Goal: Task Accomplishment & Management: Complete application form

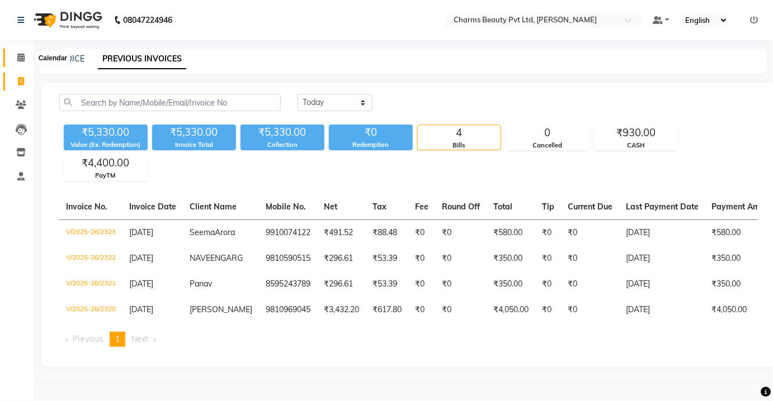
click at [12, 53] on span at bounding box center [21, 57] width 20 height 13
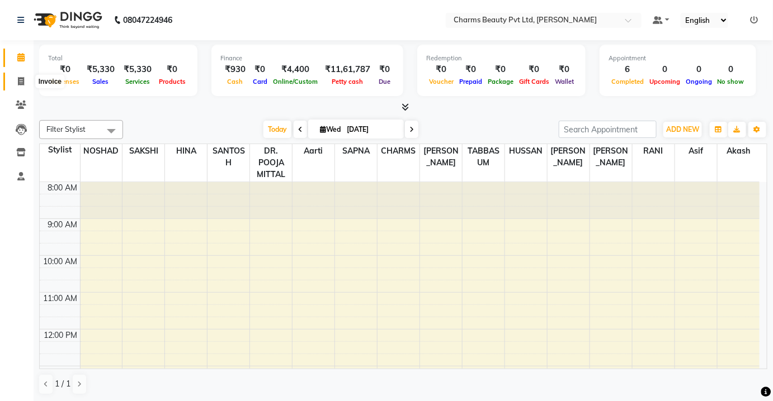
click at [14, 83] on span at bounding box center [21, 81] width 20 height 13
select select "service"
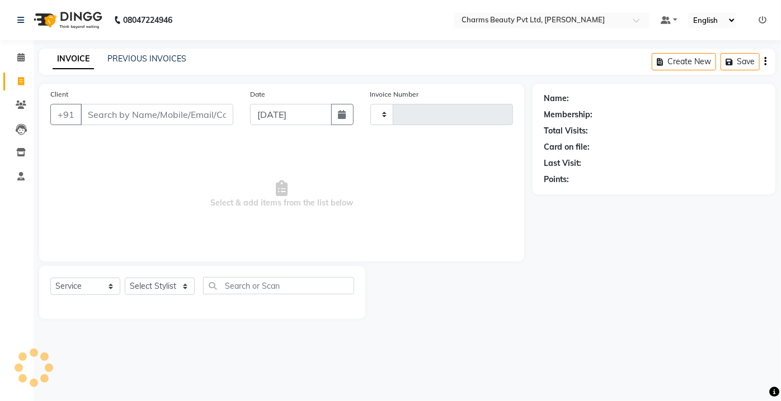
type input "2324"
select select "3743"
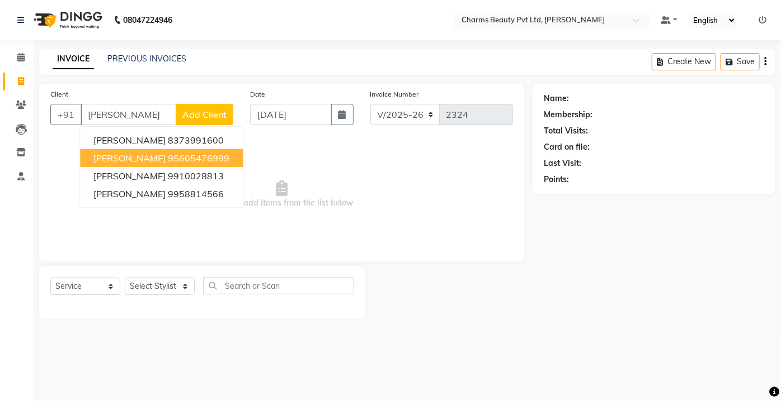
click at [168, 154] on ngb-highlight "95605476999" at bounding box center [199, 158] width 62 height 11
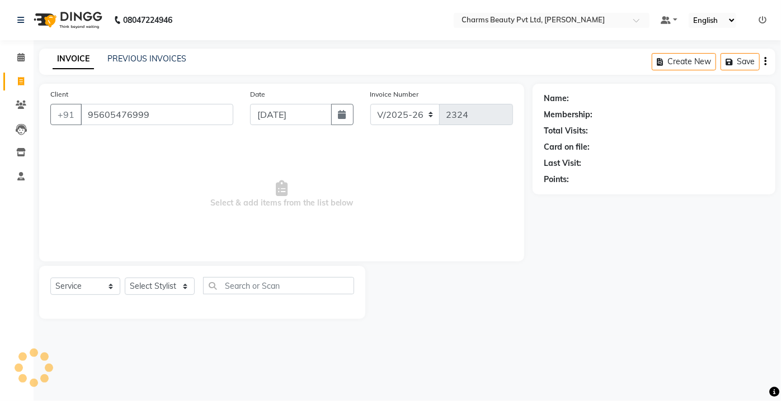
type input "95605476999"
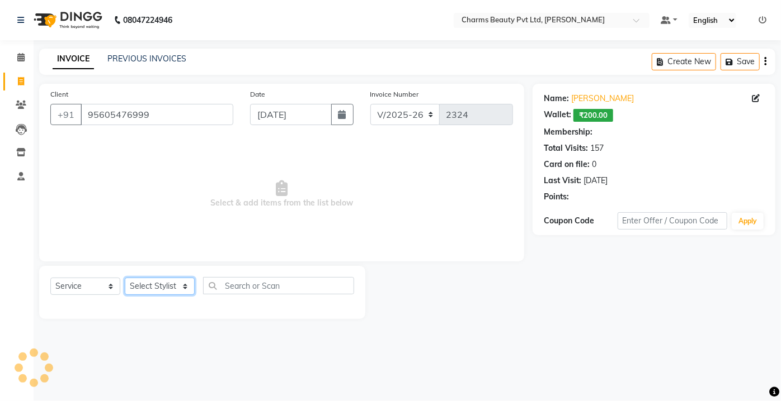
select select "1: Object"
click at [162, 279] on select "Select Stylist Aarti [PERSON_NAME] [PERSON_NAME] CHARMS DR. POOJA MITTAL HINA […" at bounding box center [160, 286] width 70 height 17
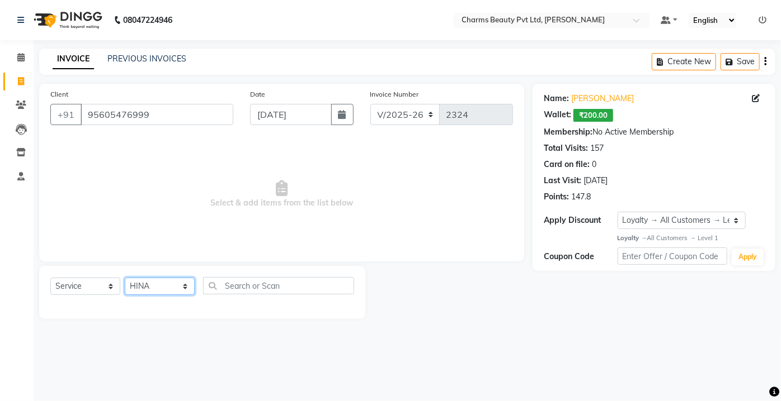
click at [125, 278] on select "Select Stylist Aarti [PERSON_NAME] [PERSON_NAME] CHARMS DR. POOJA MITTAL HINA […" at bounding box center [160, 286] width 70 height 17
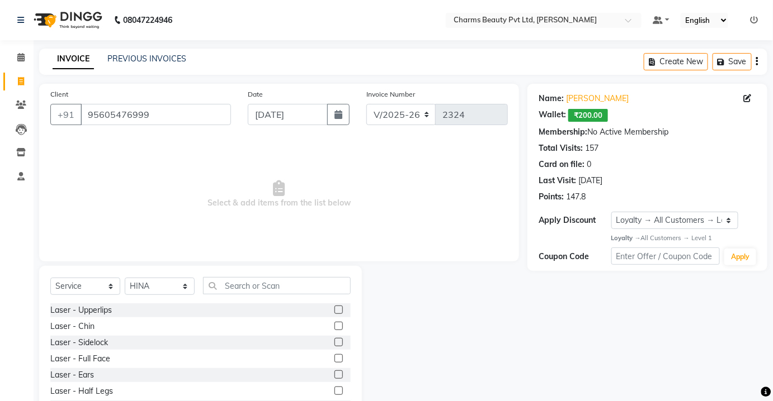
drag, startPoint x: 164, startPoint y: 296, endPoint x: 164, endPoint y: 288, distance: 7.8
click at [164, 288] on div "Select Service Product Membership Package Voucher Prepaid Gift Card Select Styl…" at bounding box center [200, 290] width 300 height 26
click at [164, 288] on select "Select Stylist Aarti [PERSON_NAME] [PERSON_NAME] CHARMS DR. POOJA MITTAL HINA […" at bounding box center [160, 286] width 70 height 17
select select "87460"
click at [125, 278] on select "Select Stylist Aarti [PERSON_NAME] [PERSON_NAME] CHARMS DR. POOJA MITTAL HINA […" at bounding box center [160, 286] width 70 height 17
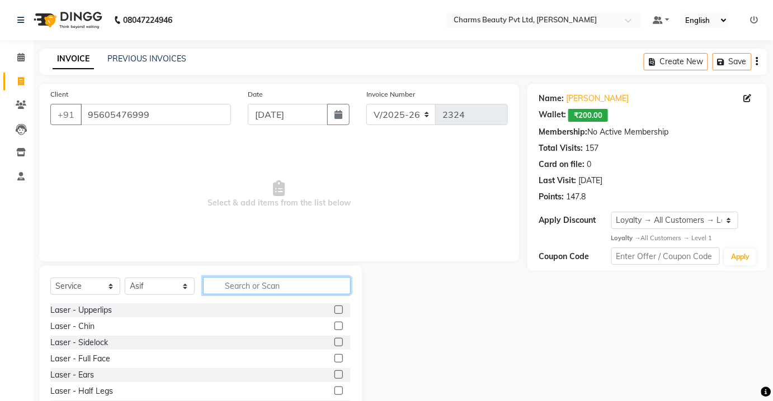
click at [238, 284] on input "text" at bounding box center [277, 285] width 148 height 17
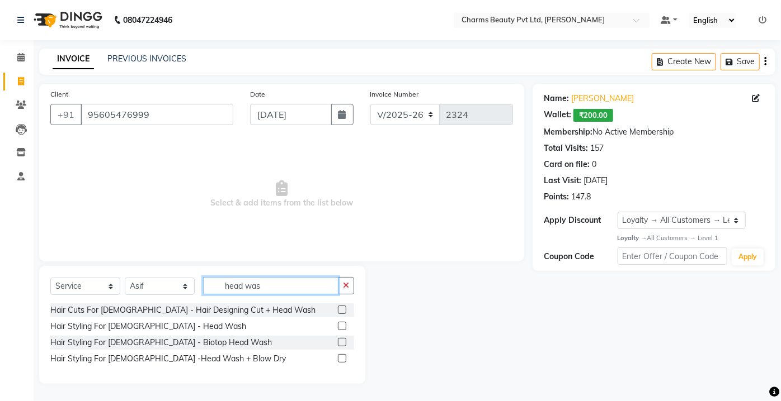
type input "head was"
drag, startPoint x: 339, startPoint y: 314, endPoint x: 341, endPoint y: 320, distance: 6.4
click at [340, 315] on div at bounding box center [341, 312] width 7 height 12
click at [341, 320] on div at bounding box center [346, 327] width 16 height 14
click at [342, 323] on label at bounding box center [342, 326] width 8 height 8
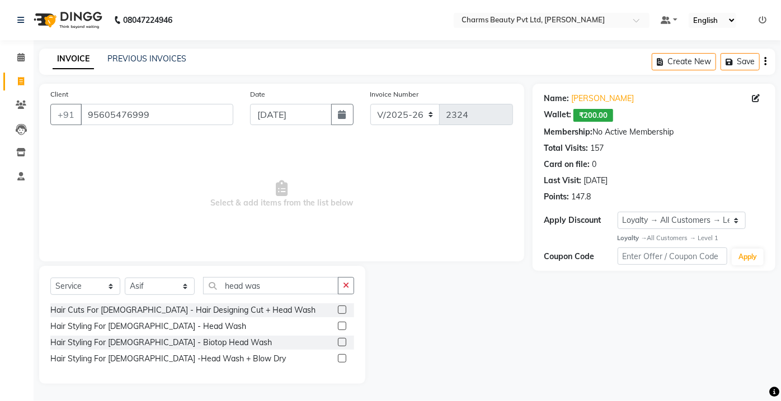
click at [342, 323] on input "checkbox" at bounding box center [341, 326] width 7 height 7
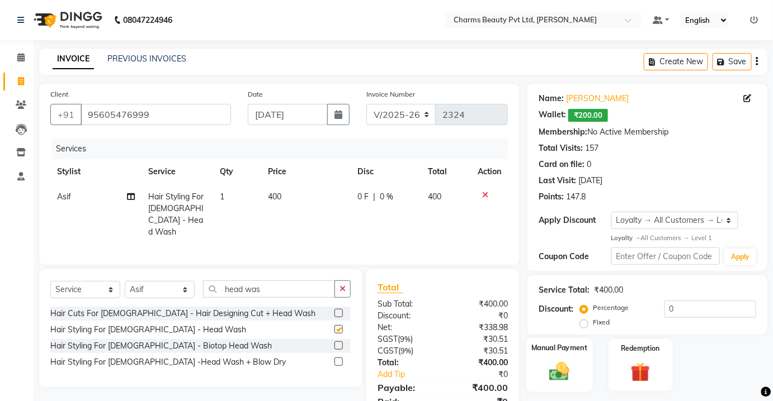
checkbox input "false"
click at [556, 384] on div "Manual Payment" at bounding box center [559, 365] width 67 height 54
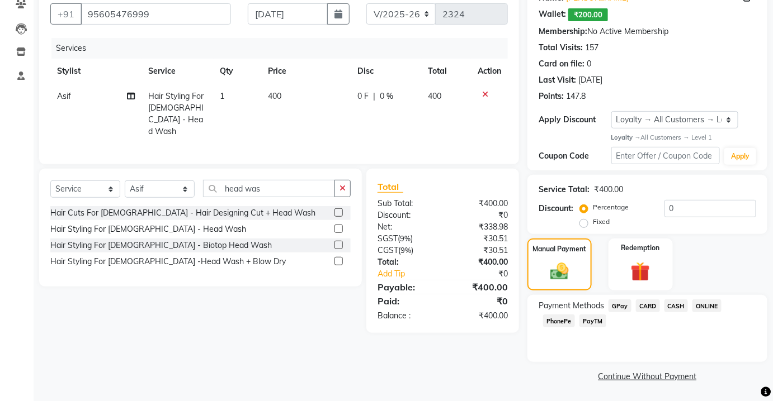
click at [663, 310] on div "CASH" at bounding box center [674, 307] width 29 height 15
click at [669, 308] on span "CASH" at bounding box center [676, 306] width 24 height 13
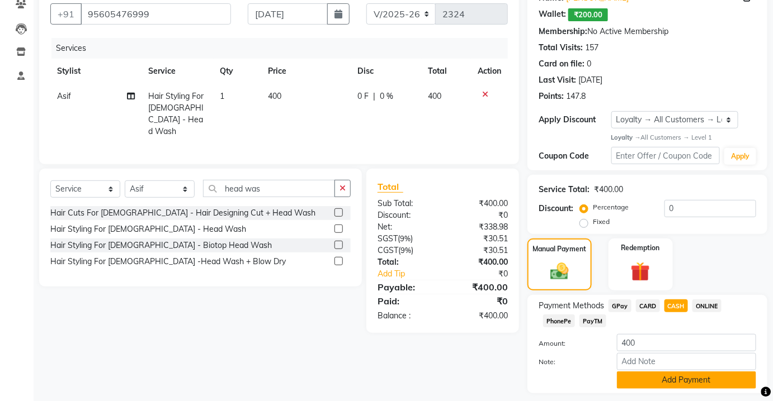
click at [647, 377] on button "Add Payment" at bounding box center [686, 380] width 139 height 17
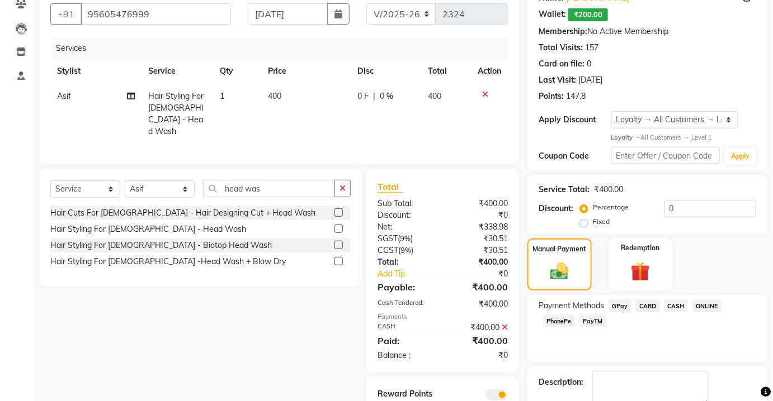
scroll to position [147, 0]
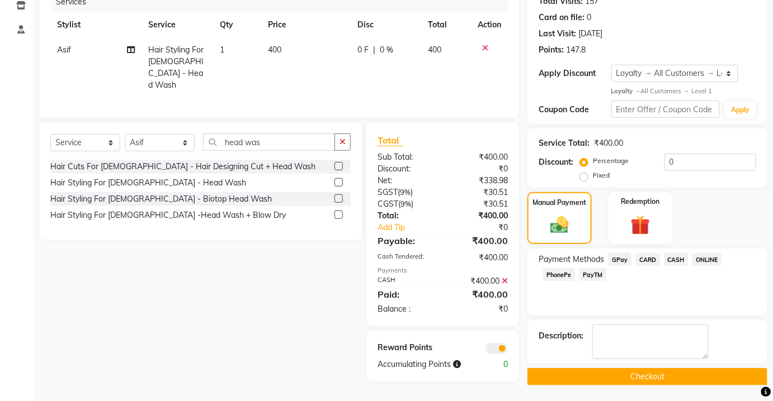
click at [639, 372] on button "Checkout" at bounding box center [647, 377] width 240 height 17
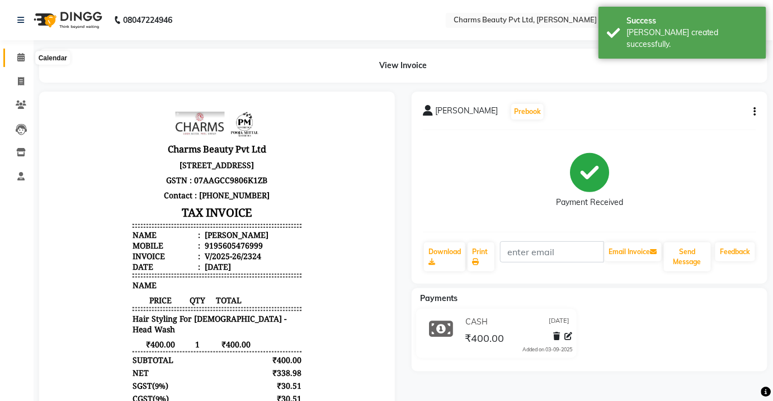
drag, startPoint x: 15, startPoint y: 53, endPoint x: 19, endPoint y: 87, distance: 34.4
click at [15, 54] on span at bounding box center [21, 57] width 20 height 13
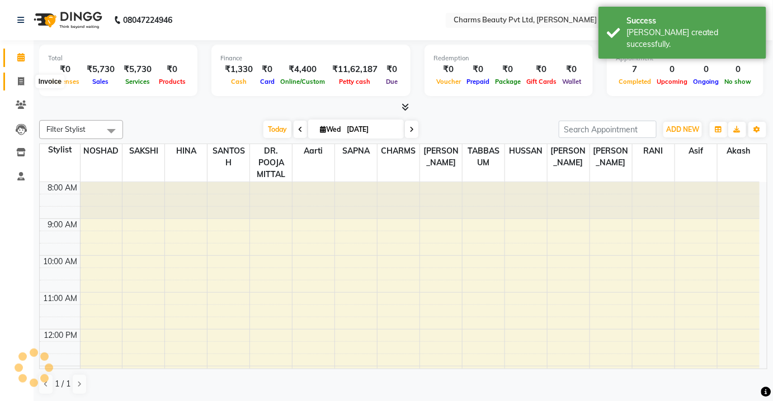
click at [19, 81] on icon at bounding box center [21, 81] width 6 height 8
select select "service"
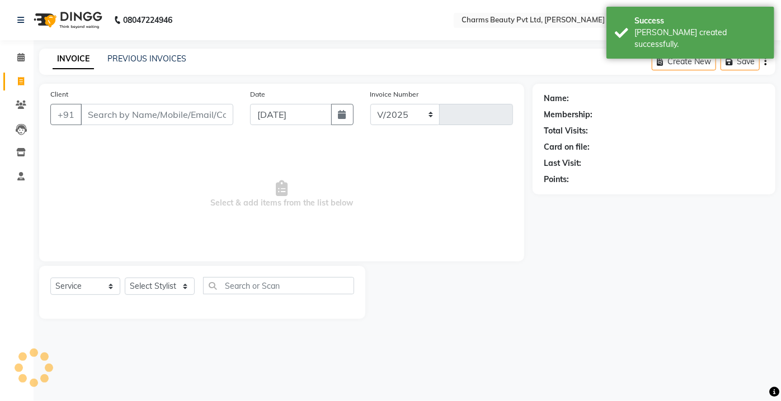
select select "3743"
type input "2325"
